Goal: Task Accomplishment & Management: Use online tool/utility

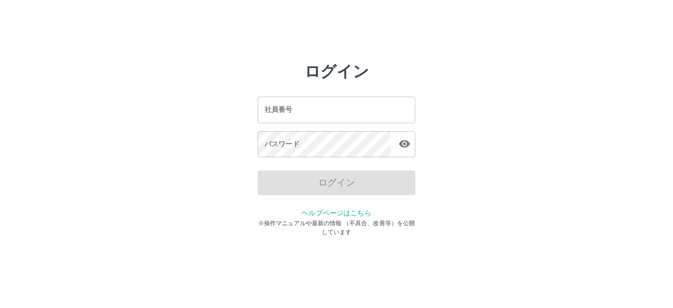
click at [306, 108] on input "社員番号" at bounding box center [337, 110] width 158 height 26
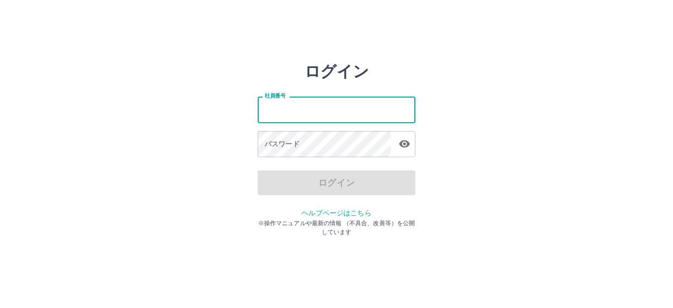
type input "*******"
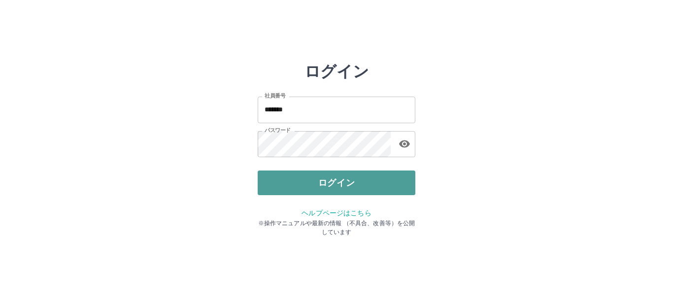
click at [326, 182] on button "ログイン" at bounding box center [337, 182] width 158 height 25
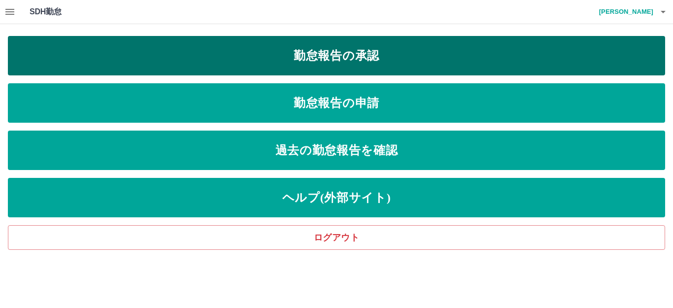
click at [209, 56] on link "勤怠報告の承認" at bounding box center [336, 55] width 657 height 39
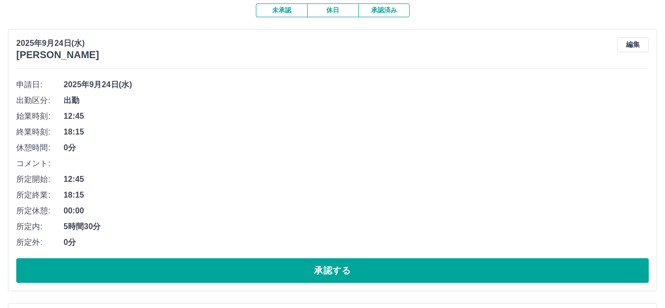
scroll to position [99, 0]
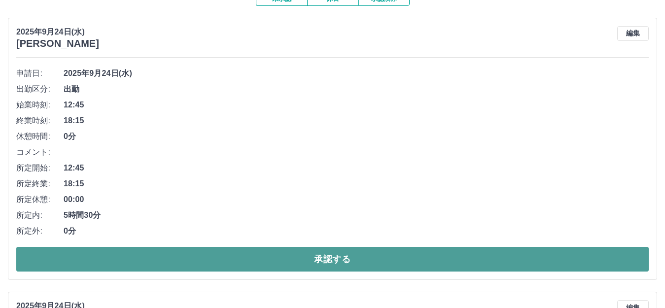
click at [231, 267] on button "承認する" at bounding box center [332, 259] width 632 height 25
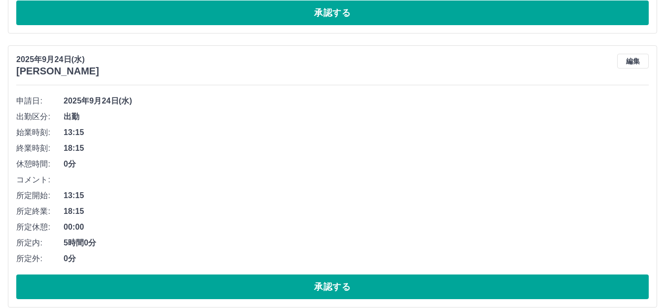
scroll to position [394, 0]
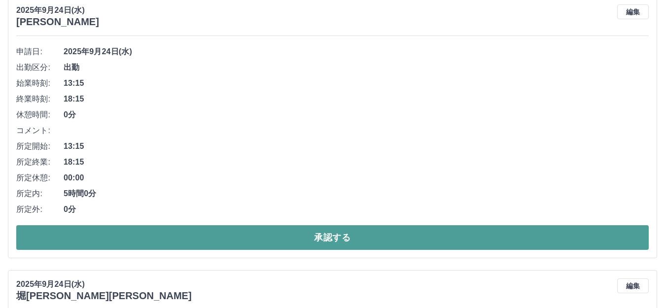
click at [238, 237] on button "承認する" at bounding box center [332, 237] width 632 height 25
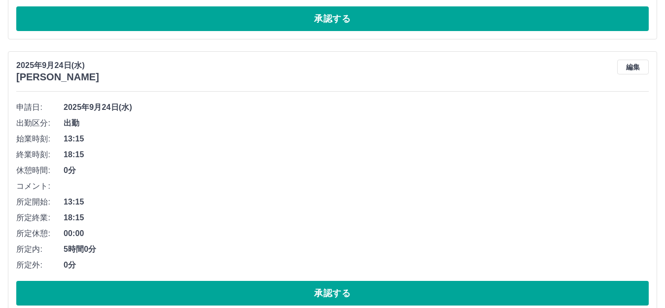
scroll to position [662, 0]
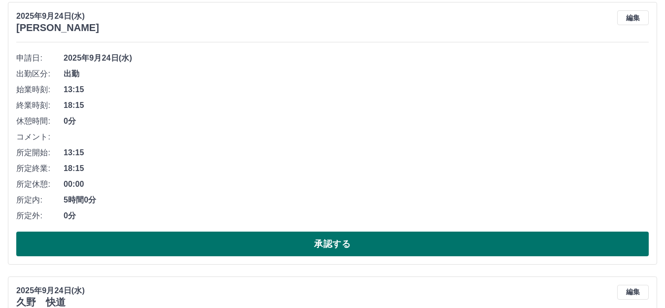
click at [246, 246] on button "承認する" at bounding box center [332, 244] width 632 height 25
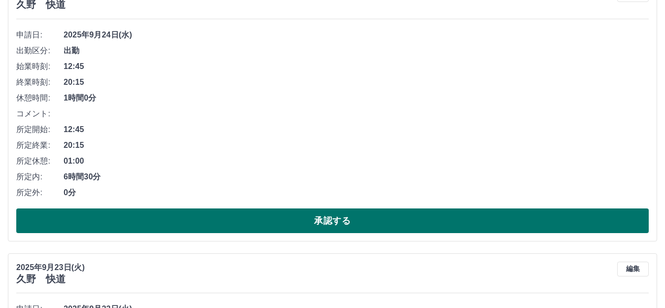
scroll to position [634, 0]
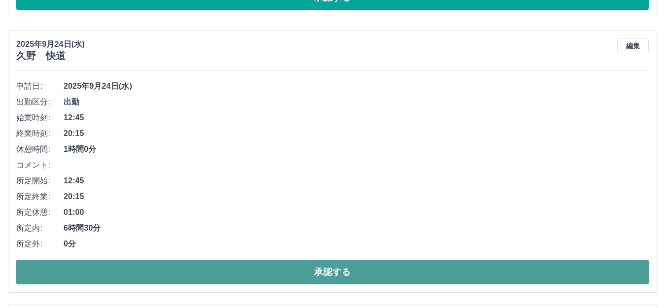
click at [215, 277] on button "承認する" at bounding box center [332, 272] width 632 height 25
